Goal: Browse casually: Explore the website without a specific task or goal

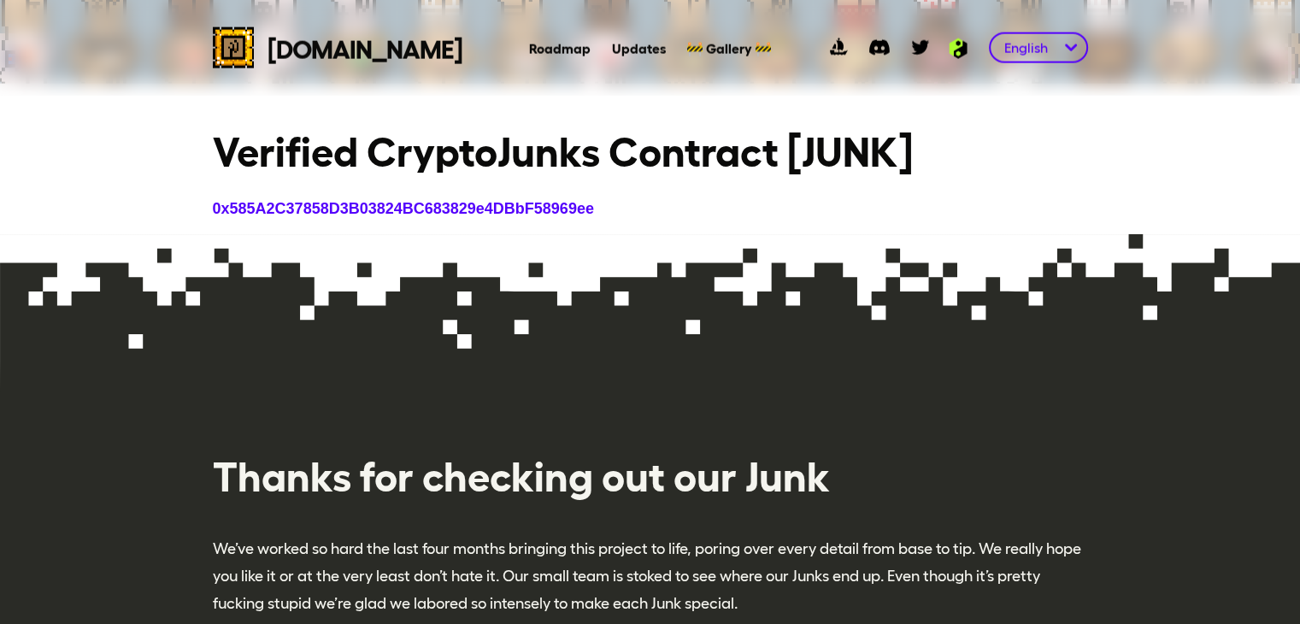
scroll to position [3729, 0]
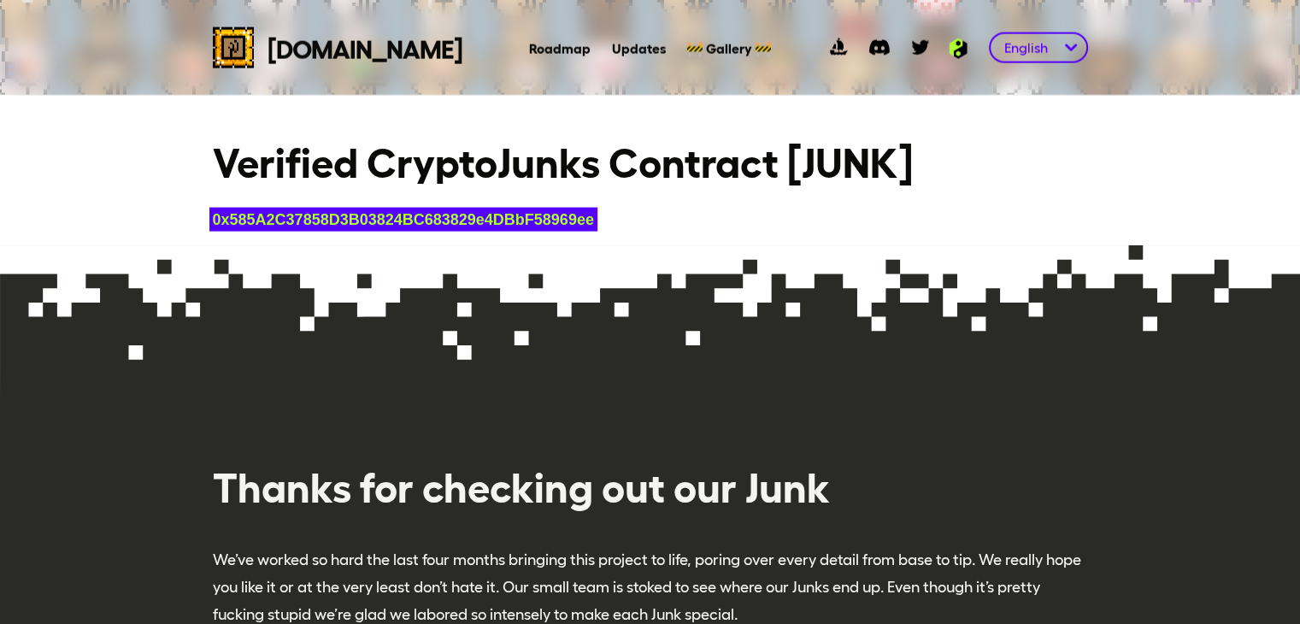
click at [492, 228] on span "0x585A2C37858D3B03824BC683829e4DBbF58969ee" at bounding box center [403, 219] width 381 height 17
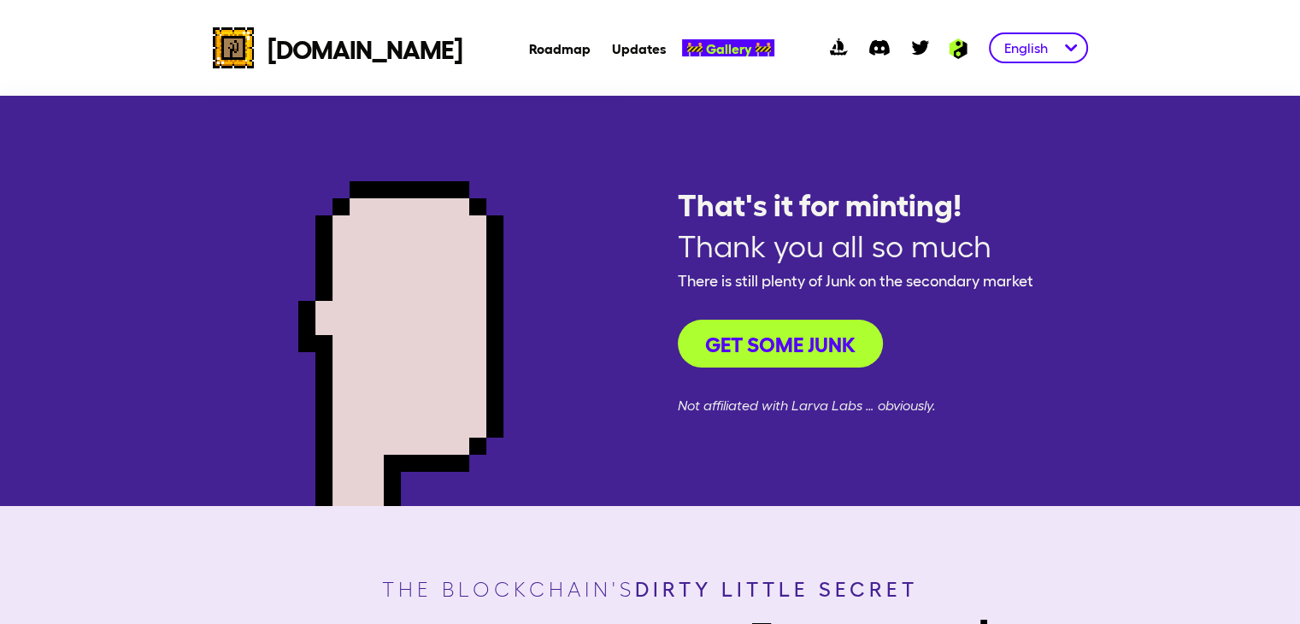
click at [711, 41] on link "🚧 Gallery 🚧" at bounding box center [728, 47] width 92 height 17
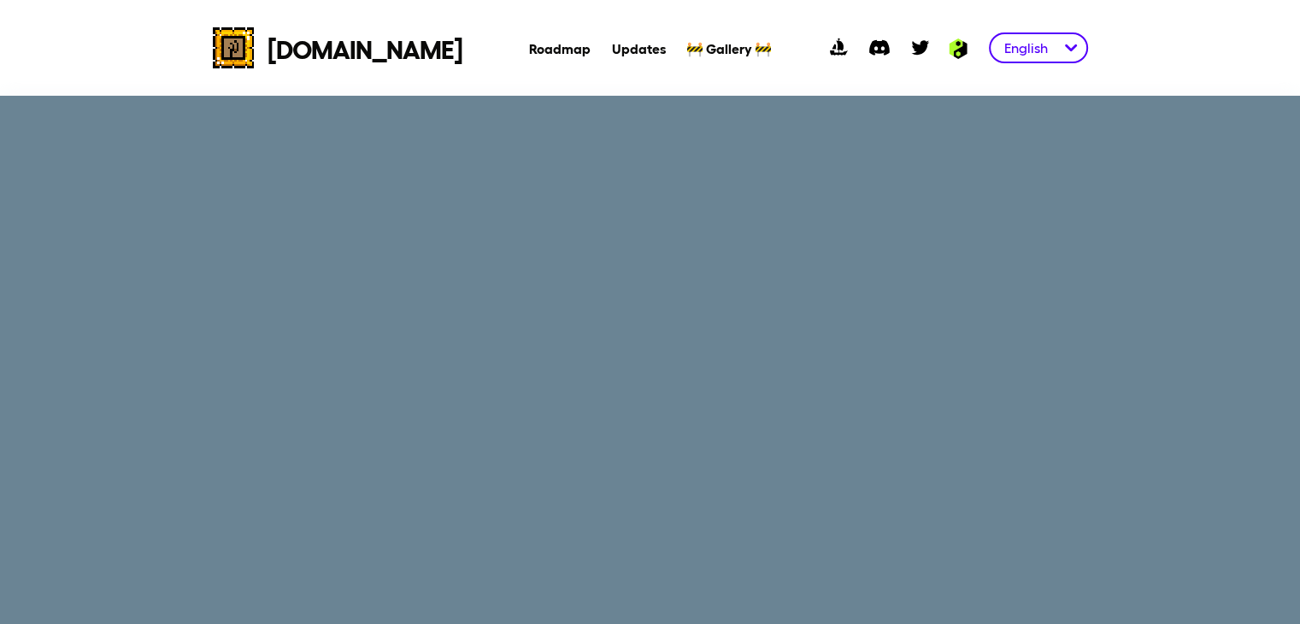
scroll to position [2905, 0]
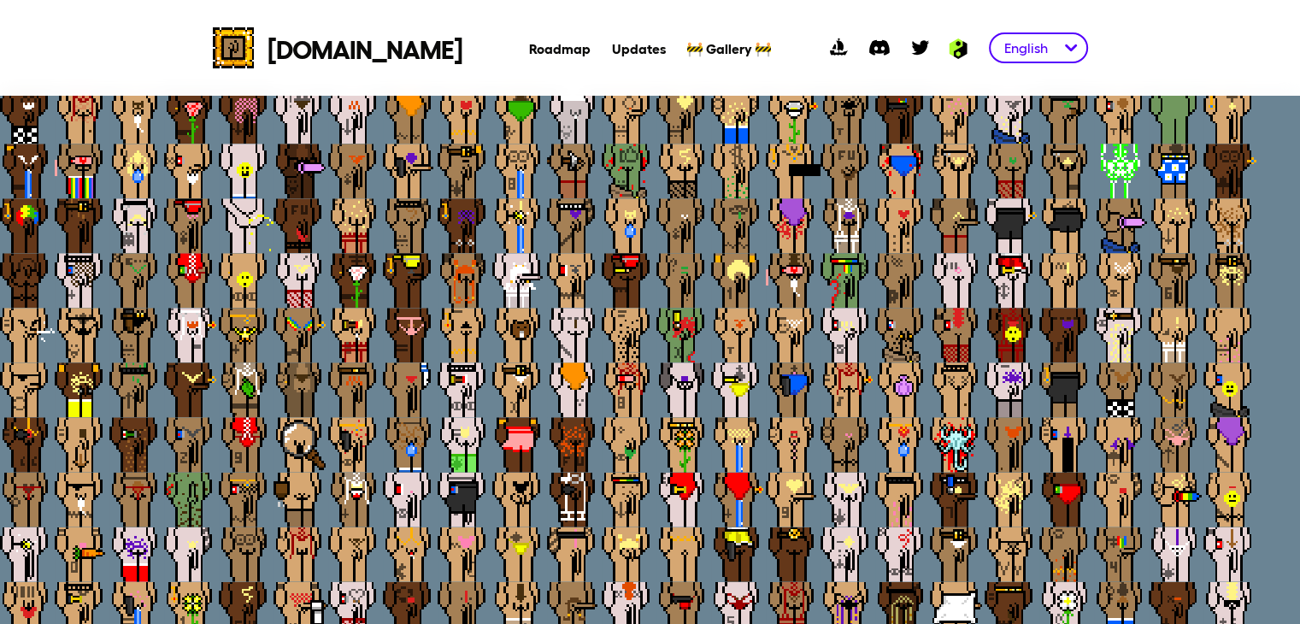
click at [407, 337] on img at bounding box center [410, 335] width 55 height 55
click at [398, 334] on img at bounding box center [410, 335] width 55 height 55
